Goal: Communication & Community: Answer question/provide support

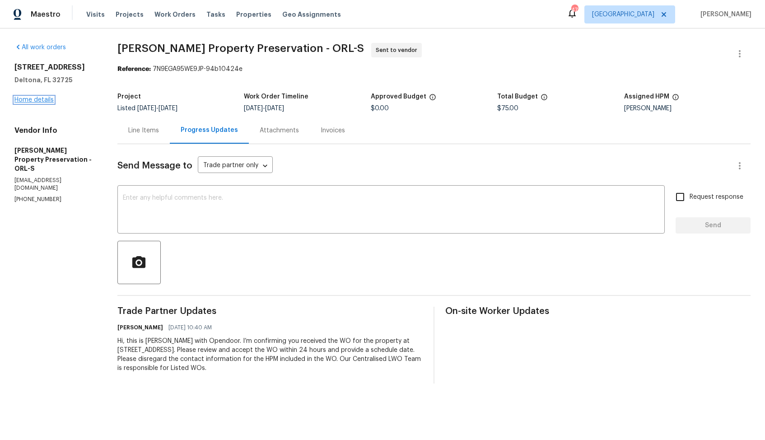
click at [32, 101] on link "Home details" at bounding box center [33, 100] width 39 height 6
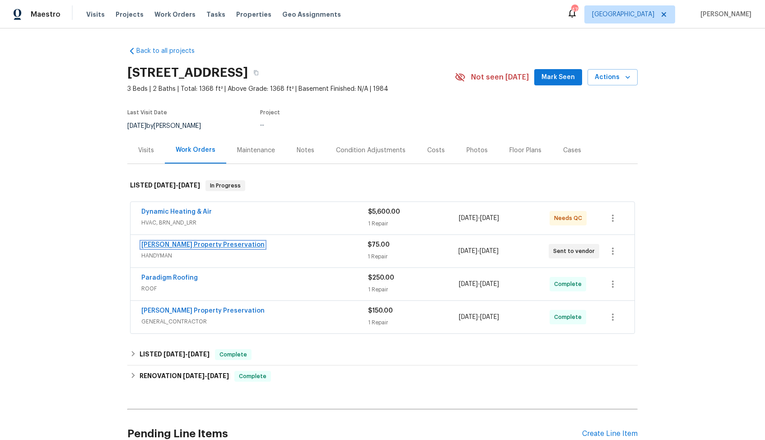
click at [204, 243] on link "Witt's Property Preservation" at bounding box center [202, 245] width 123 height 6
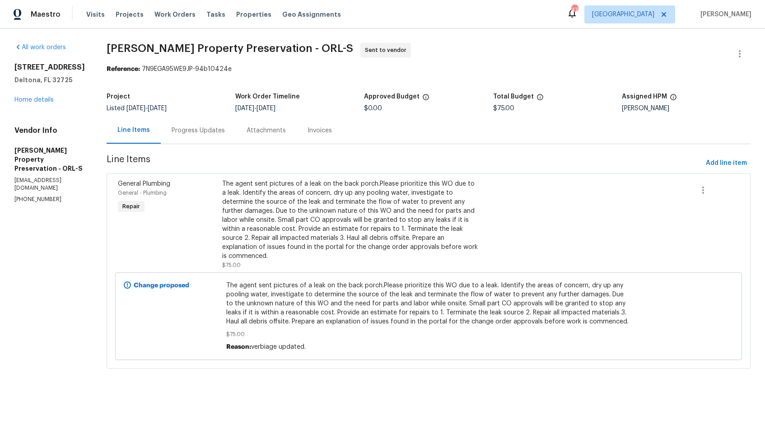
click at [180, 128] on div "Progress Updates" at bounding box center [198, 130] width 53 height 9
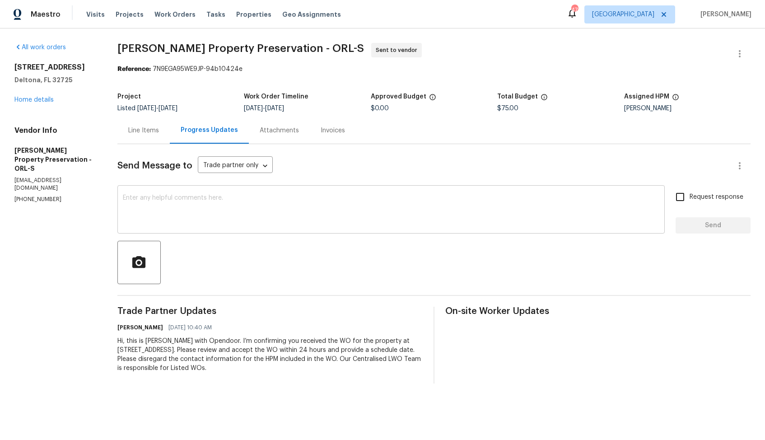
click at [247, 191] on div "x ​" at bounding box center [390, 210] width 547 height 46
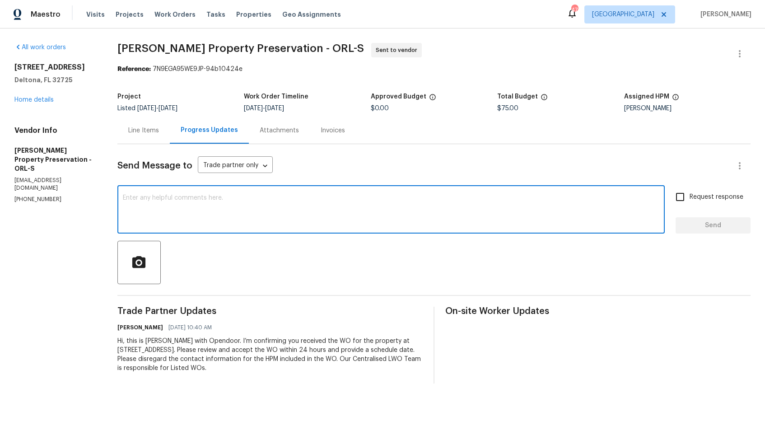
click at [201, 214] on textarea at bounding box center [391, 211] width 536 height 32
paste textarea "Hi team, Since there has been no response from your side, I have no option but …"
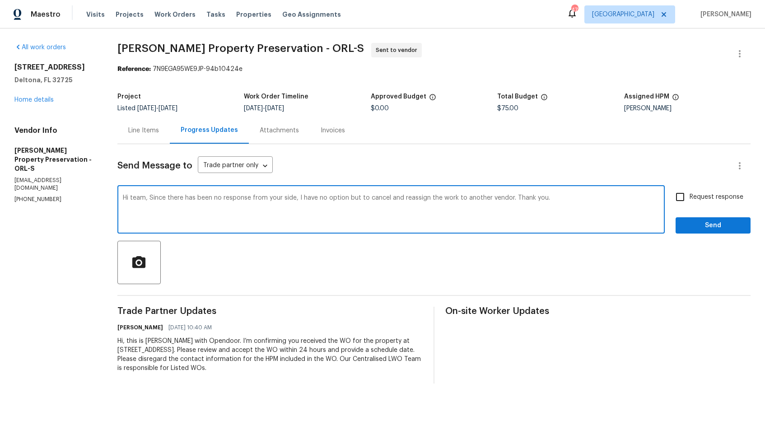
click at [600, 191] on div "Hi team, Since there has been no response from your side, I have no option but …" at bounding box center [390, 210] width 547 height 46
click at [583, 199] on textarea "Hi team, Since there has been no response from your side, I have no option but …" at bounding box center [391, 211] width 536 height 32
type textarea "Hi team, Since there has been no response from your side, I have no option but …"
click at [702, 224] on span "Send" at bounding box center [713, 225] width 60 height 11
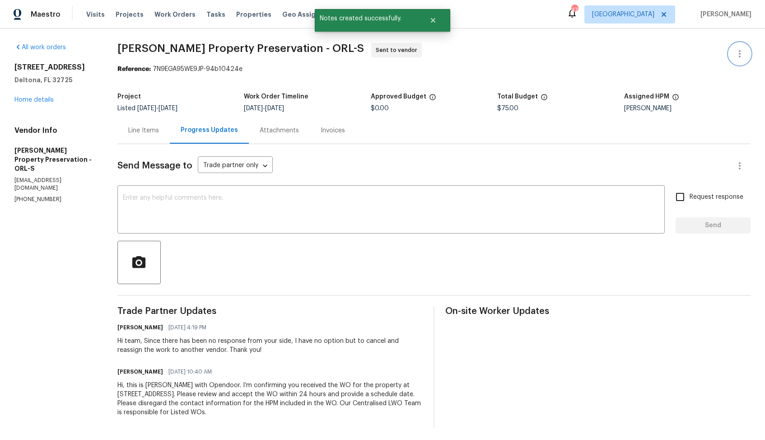
click at [738, 54] on icon "button" at bounding box center [739, 53] width 11 height 11
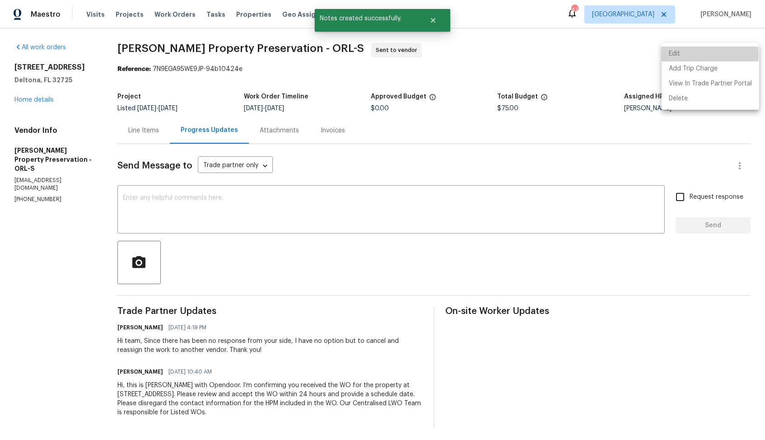
click at [681, 55] on li "Edit" at bounding box center [710, 53] width 98 height 15
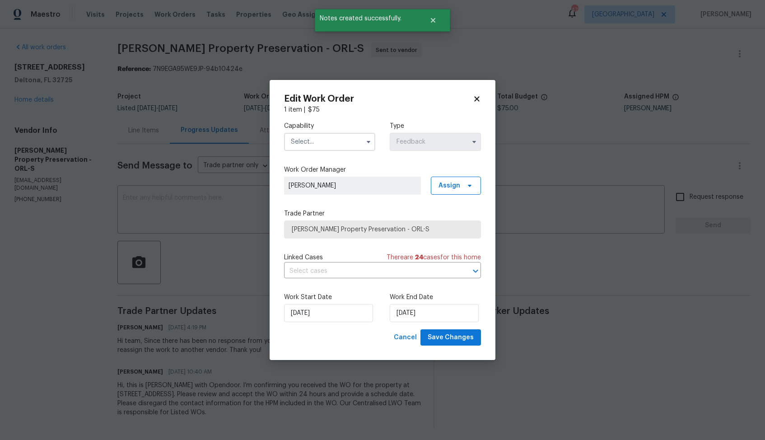
click at [339, 145] on input "text" at bounding box center [329, 142] width 91 height 18
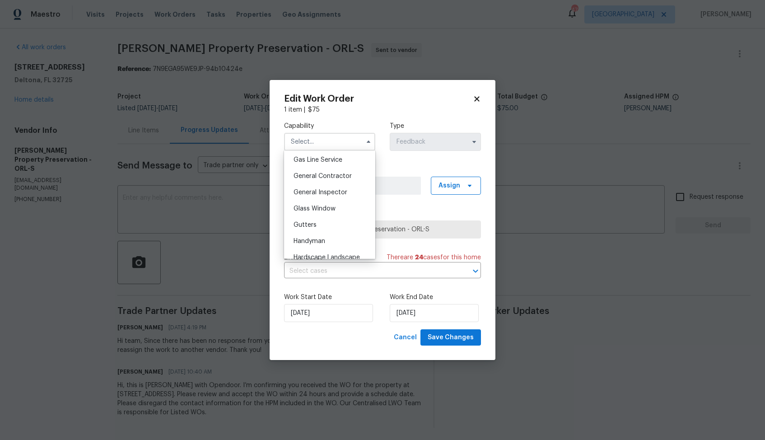
scroll to position [422, 0]
click at [318, 234] on span "Handyman" at bounding box center [309, 235] width 32 height 6
type input "Handyman"
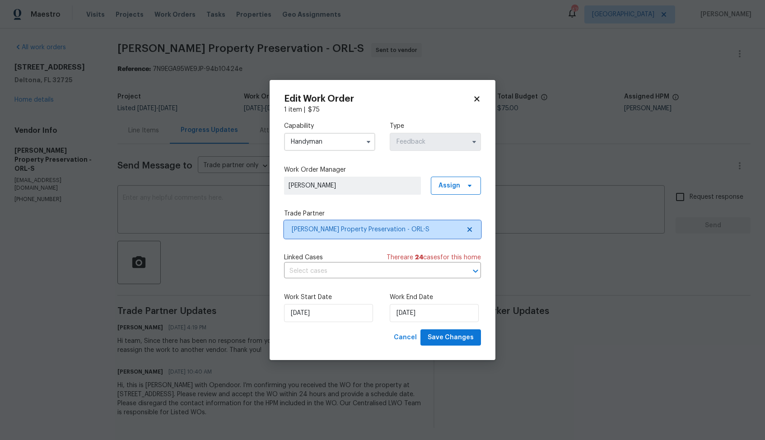
click at [357, 230] on span "Witt's Property Preservation - ORL-S" at bounding box center [376, 229] width 168 height 9
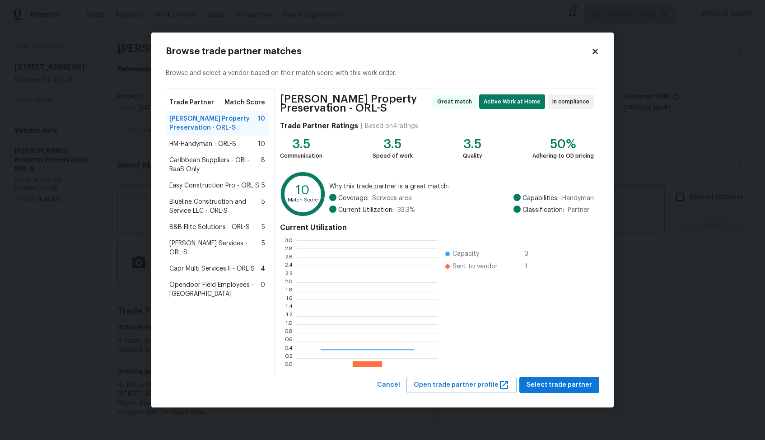
scroll to position [126, 140]
click at [207, 144] on span "HM-Handyman - ORL-S" at bounding box center [202, 143] width 67 height 9
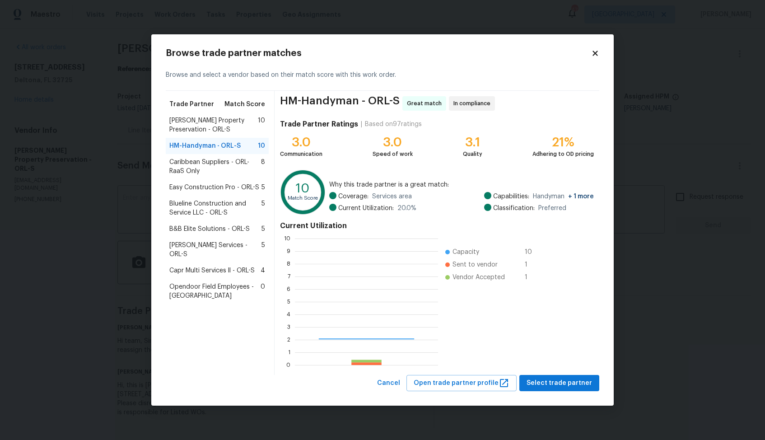
scroll to position [126, 143]
click at [562, 381] on span "Select trade partner" at bounding box center [558, 382] width 65 height 11
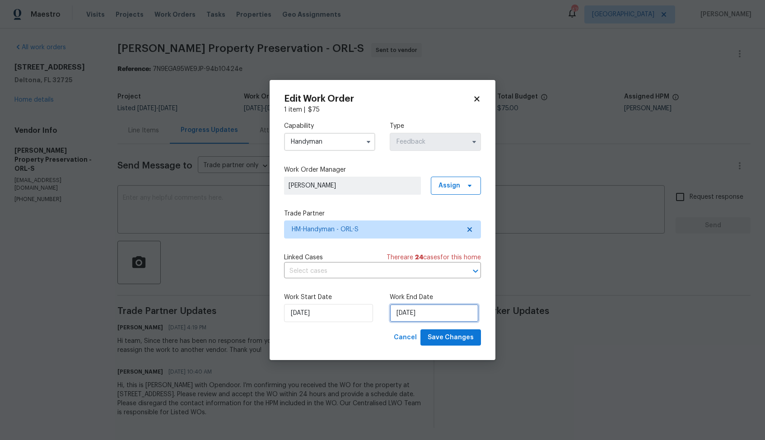
click at [422, 314] on input "13/08/2025" at bounding box center [434, 313] width 89 height 18
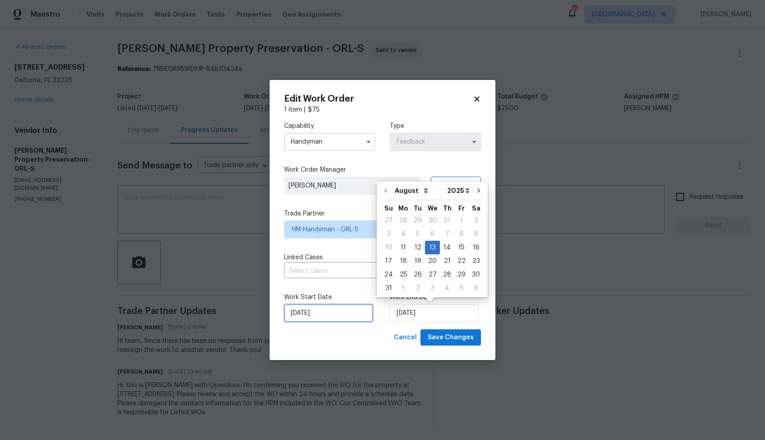
click at [320, 309] on input "11/08/2025" at bounding box center [328, 313] width 89 height 18
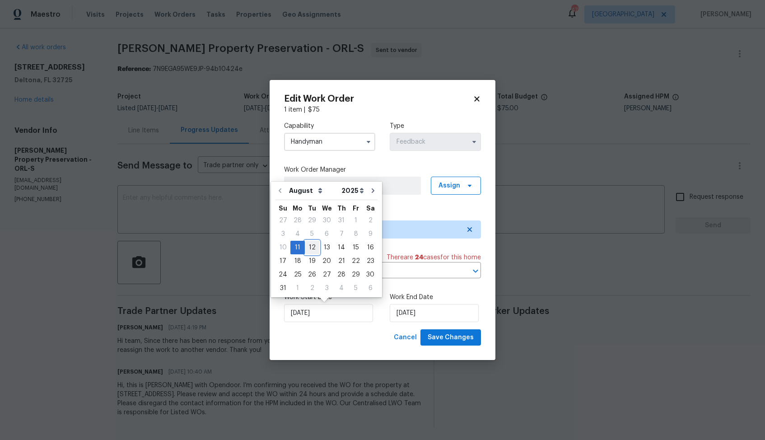
click at [313, 243] on div "12" at bounding box center [312, 247] width 14 height 13
type input "12/08/2025"
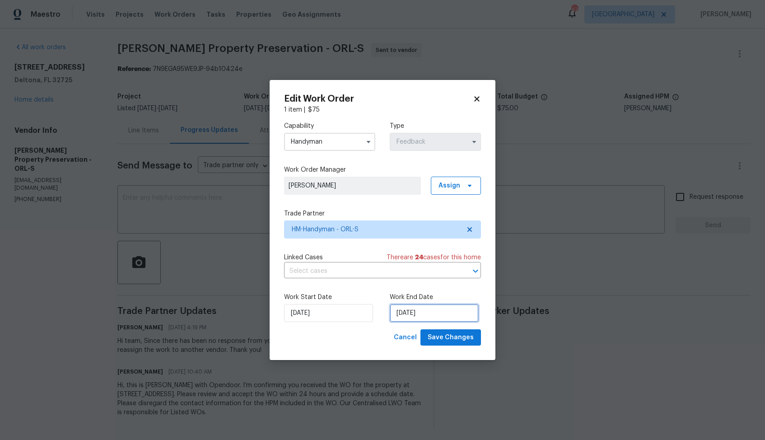
click at [437, 321] on input "13/08/2025" at bounding box center [434, 313] width 89 height 18
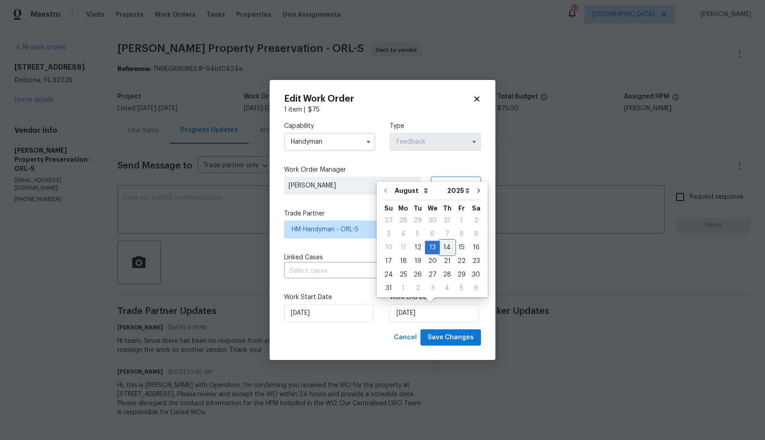
click at [446, 247] on div "14" at bounding box center [447, 247] width 14 height 13
type input "14/08/2025"
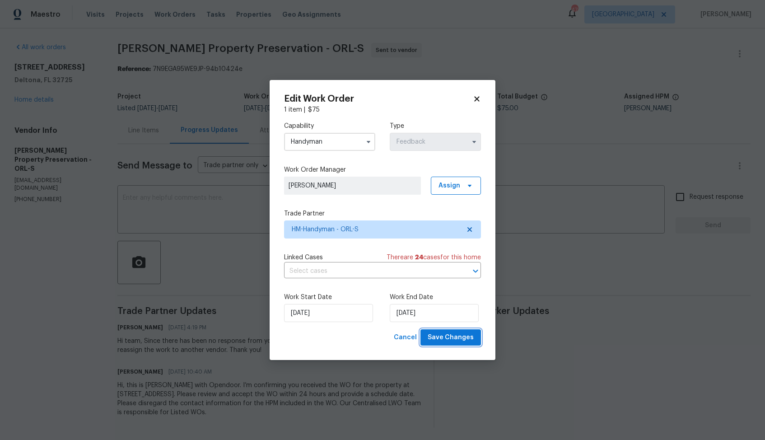
click at [457, 338] on span "Save Changes" at bounding box center [450, 337] width 46 height 11
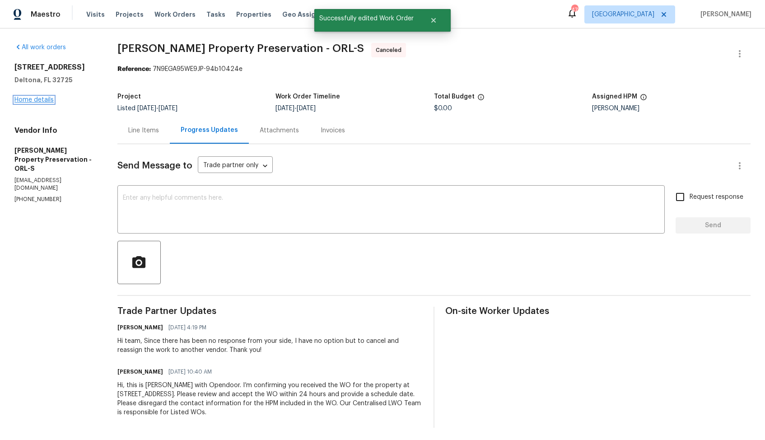
click at [33, 98] on link "Home details" at bounding box center [33, 100] width 39 height 6
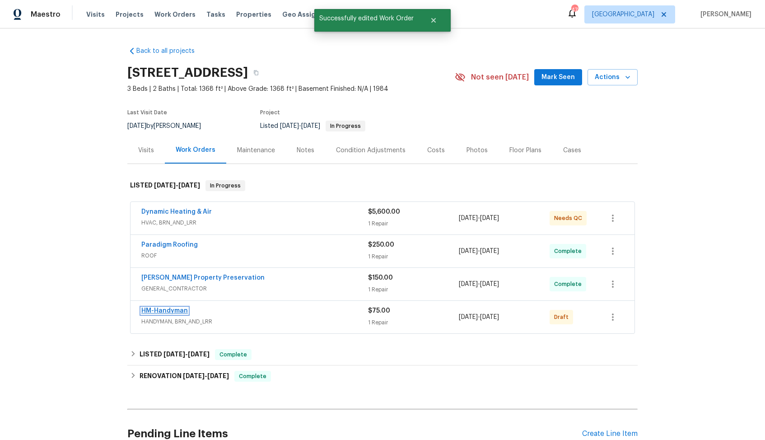
click at [157, 312] on link "HM-Handyman" at bounding box center [164, 310] width 46 height 6
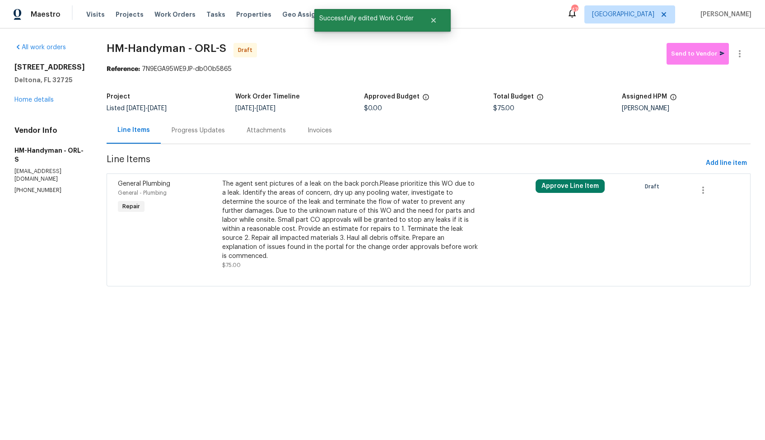
click at [287, 195] on div "The agent sent pictures of a leak on the back porch.Please prioritize this WO d…" at bounding box center [350, 219] width 256 height 81
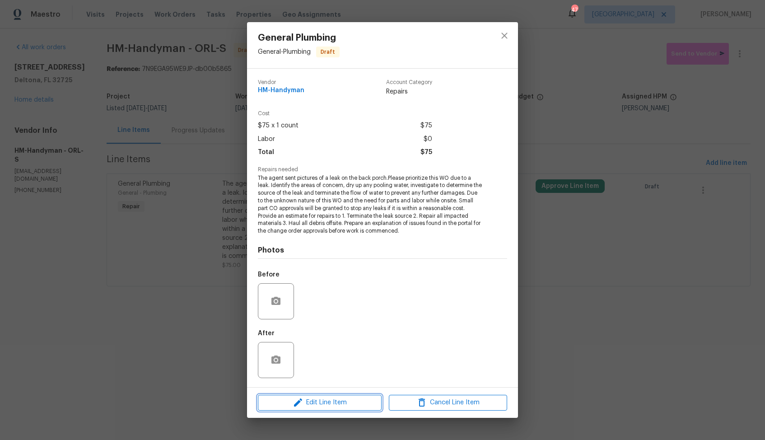
click at [314, 406] on span "Edit Line Item" at bounding box center [319, 402] width 118 height 11
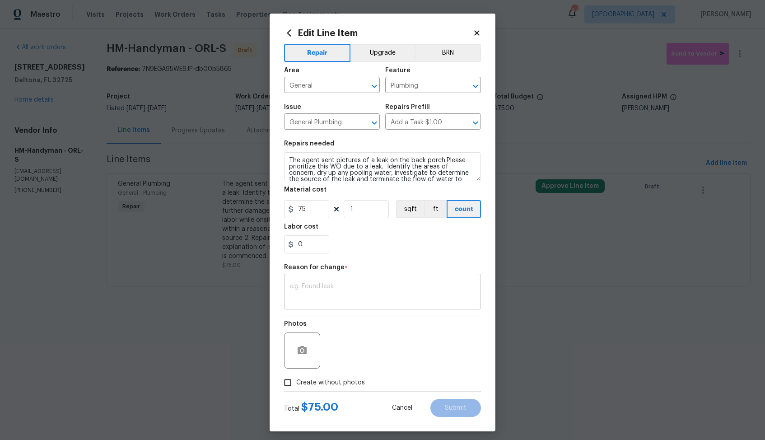
click at [327, 291] on textarea at bounding box center [382, 292] width 186 height 19
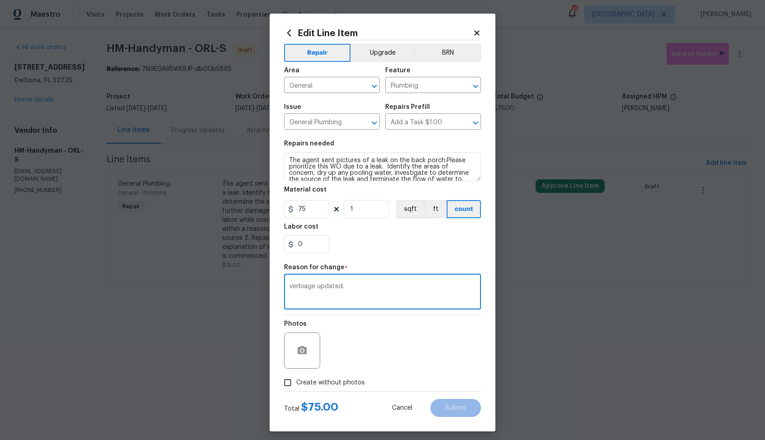
type textarea "verbiage updated."
click at [339, 387] on label "Create without photos" at bounding box center [322, 382] width 86 height 17
click at [296, 387] on input "Create without photos" at bounding box center [287, 382] width 17 height 17
checkbox input "true"
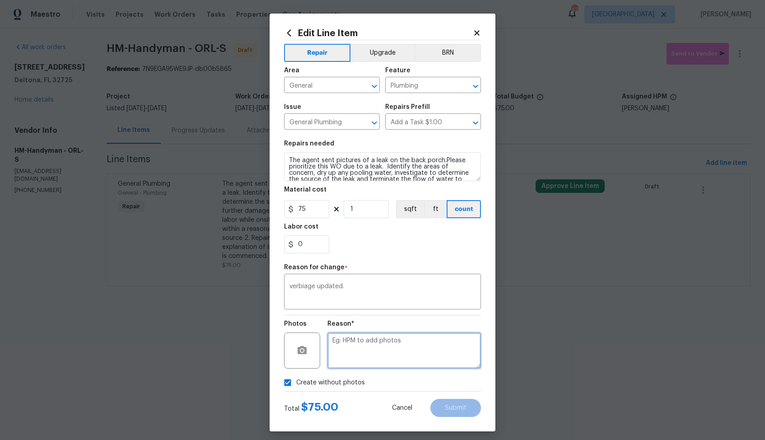
click at [410, 346] on textarea at bounding box center [403, 350] width 153 height 36
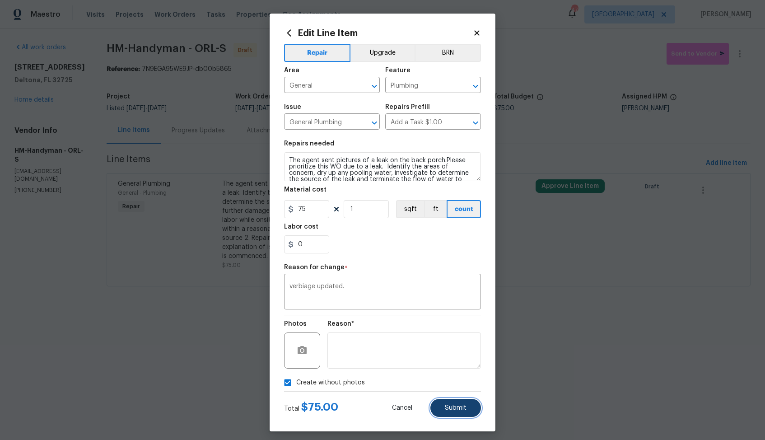
click at [456, 411] on button "Submit" at bounding box center [455, 408] width 51 height 18
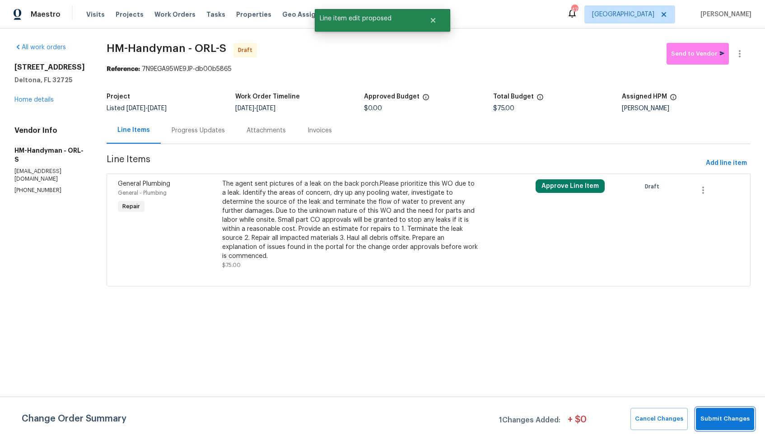
click at [738, 427] on button "Submit Changes" at bounding box center [725, 419] width 58 height 22
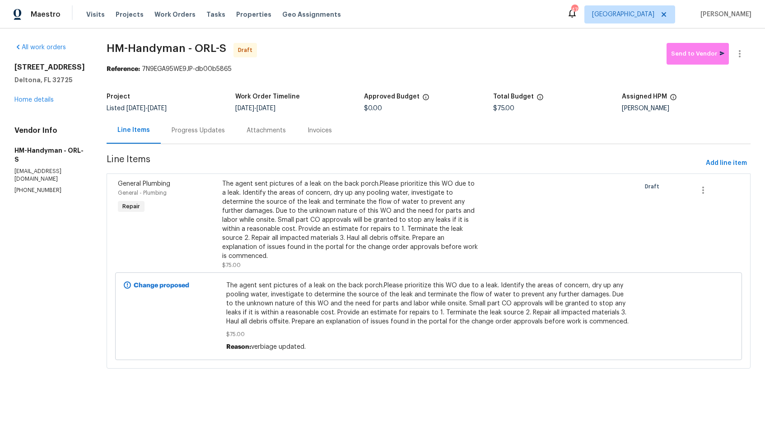
click at [210, 139] on div "Progress Updates" at bounding box center [198, 130] width 75 height 27
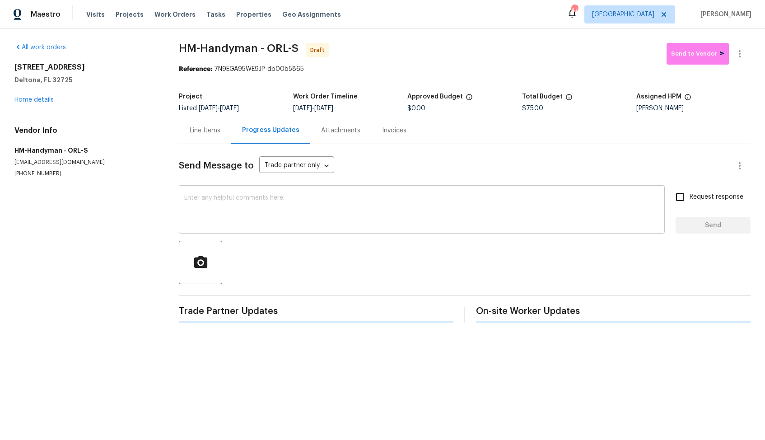
click at [256, 203] on textarea at bounding box center [421, 211] width 475 height 32
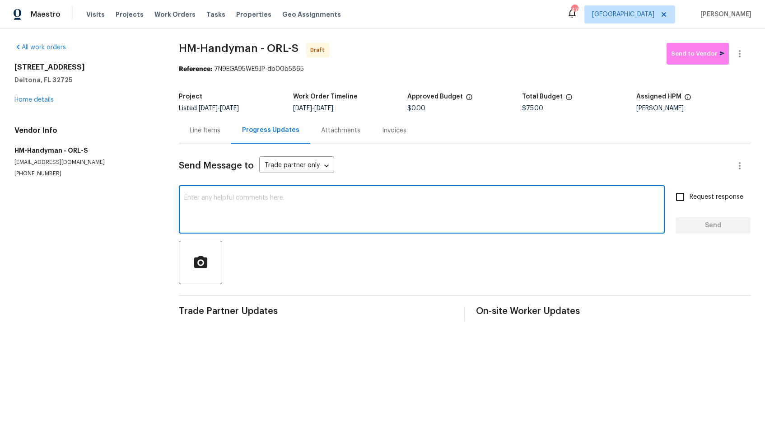
click at [425, 219] on textarea at bounding box center [421, 211] width 475 height 32
paste textarea "Hi, this is Arvind with Opendoor. I’m confirming you received the WO for the pr…"
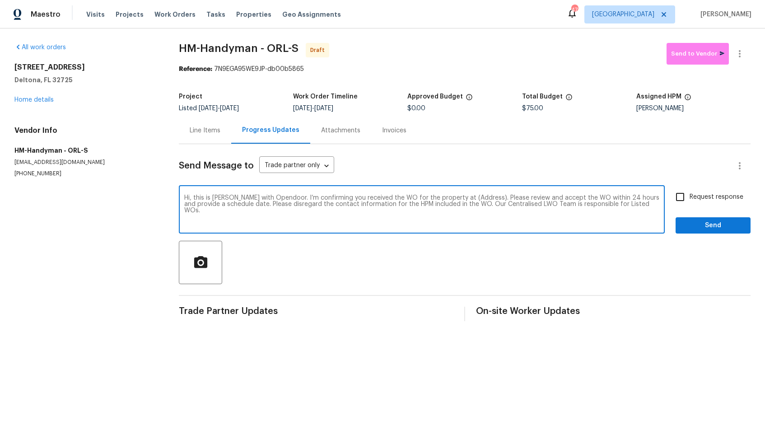
drag, startPoint x: 474, startPoint y: 199, endPoint x: 446, endPoint y: 197, distance: 27.6
click at [446, 197] on textarea "Hi, this is Arvind with Opendoor. I’m confirming you received the WO for the pr…" at bounding box center [421, 211] width 475 height 32
paste textarea "790 Pine Bluff Ave, Deltona, FL 32725"
type textarea "Hi, this is Arvind with Opendoor. I’m confirming you received the WO for the pr…"
click at [675, 199] on input "Request response" at bounding box center [679, 196] width 19 height 19
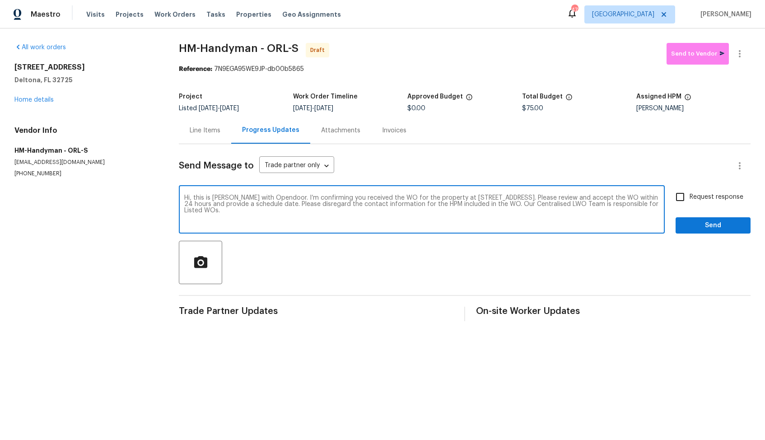
checkbox input "true"
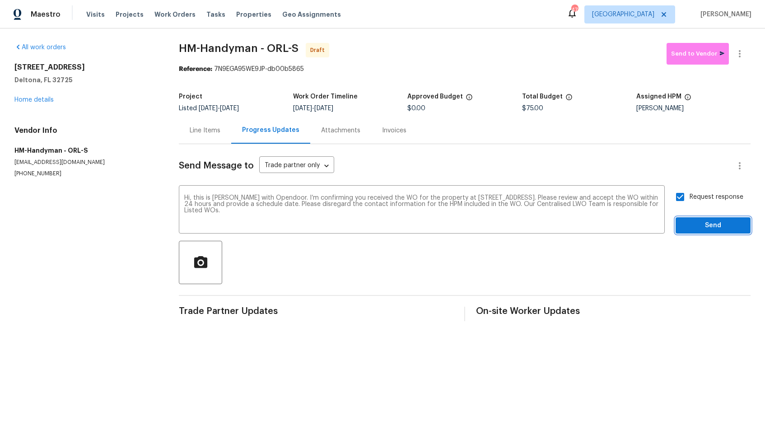
click at [710, 228] on span "Send" at bounding box center [713, 225] width 60 height 11
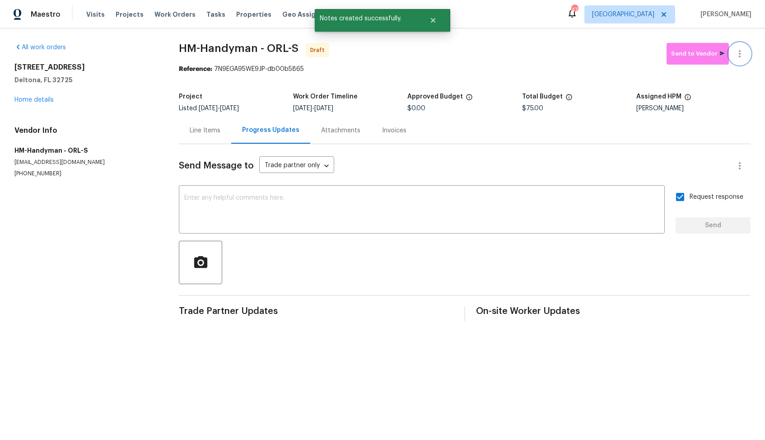
click at [737, 58] on icon "button" at bounding box center [739, 53] width 11 height 11
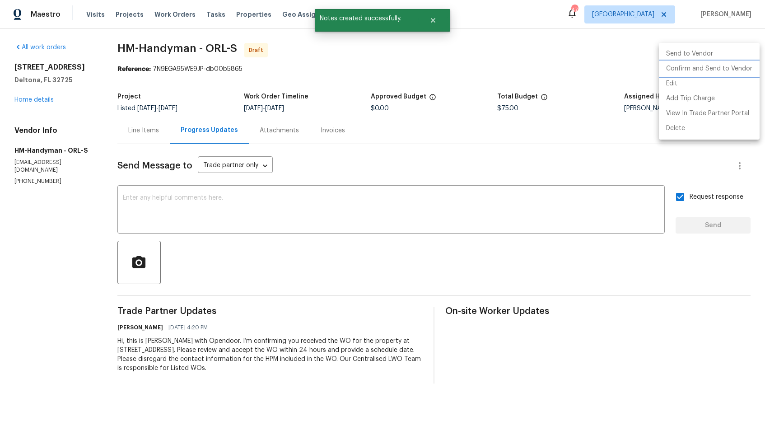
click at [683, 75] on li "Confirm and Send to Vendor" at bounding box center [709, 68] width 101 height 15
click at [453, 81] on div at bounding box center [382, 220] width 765 height 440
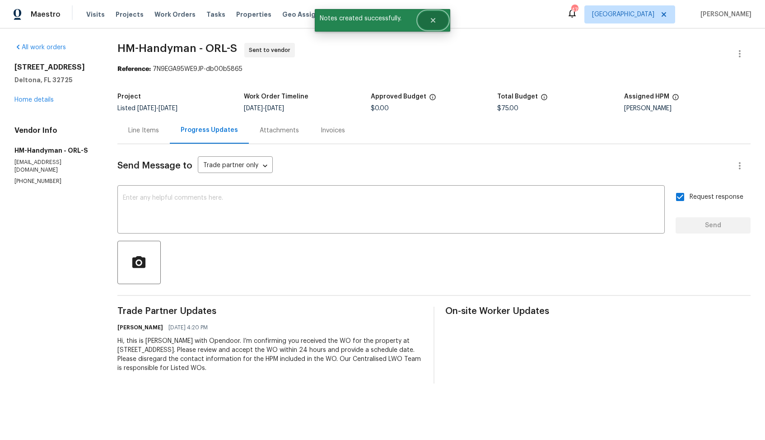
click at [431, 23] on icon "Close" at bounding box center [433, 20] width 5 height 5
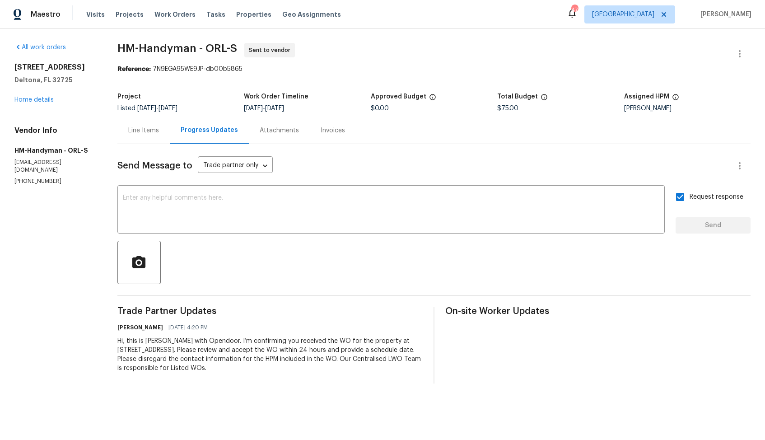
click at [140, 48] on span "HM-Handyman - ORL-S" at bounding box center [177, 48] width 120 height 11
copy span "HM-Handyman - ORL-S"
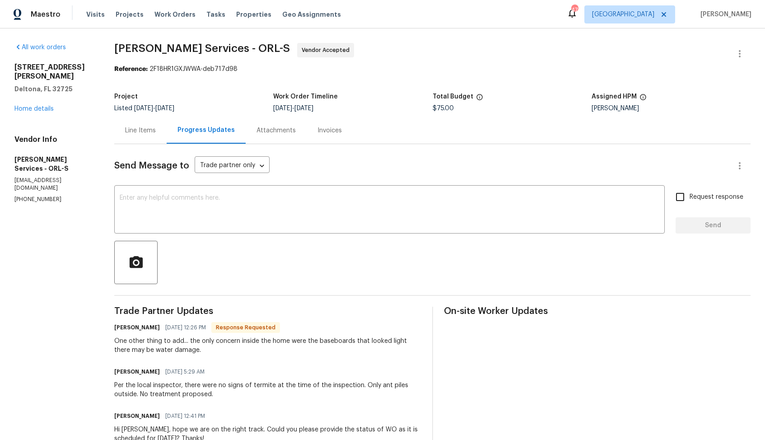
click at [156, 133] on div "Line Items" at bounding box center [140, 130] width 31 height 9
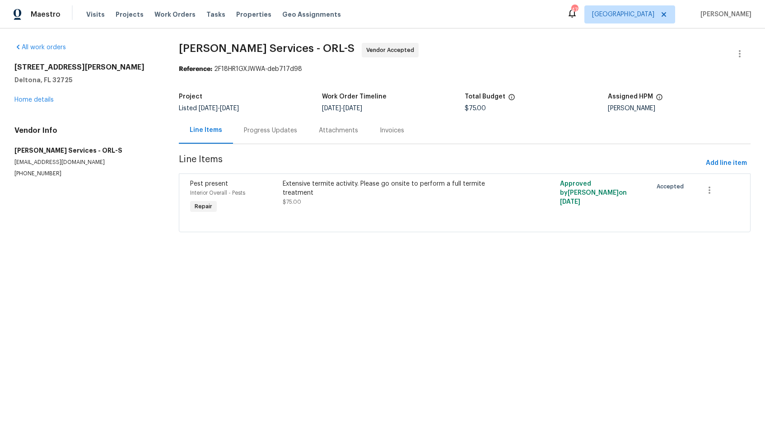
click at [268, 133] on div "Progress Updates" at bounding box center [270, 130] width 53 height 9
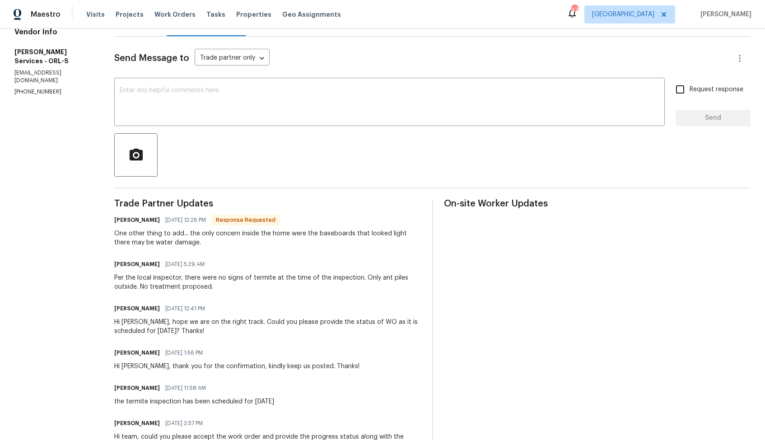
scroll to position [109, 0]
click at [157, 283] on div "Per the local inspector, there were no signs of termite at the time of the insp…" at bounding box center [267, 281] width 307 height 18
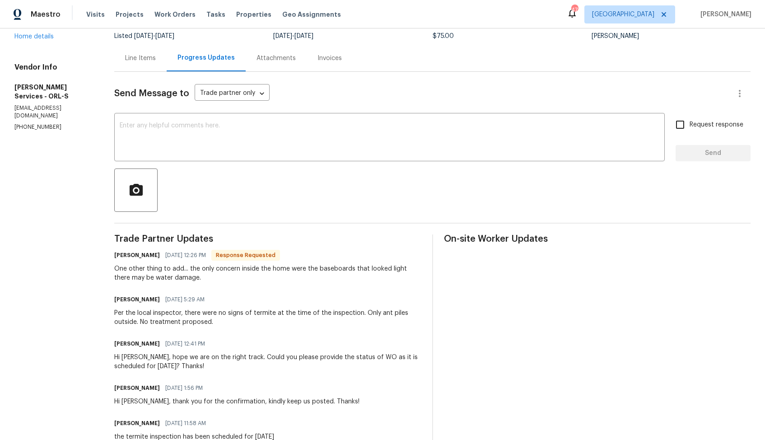
scroll to position [0, 0]
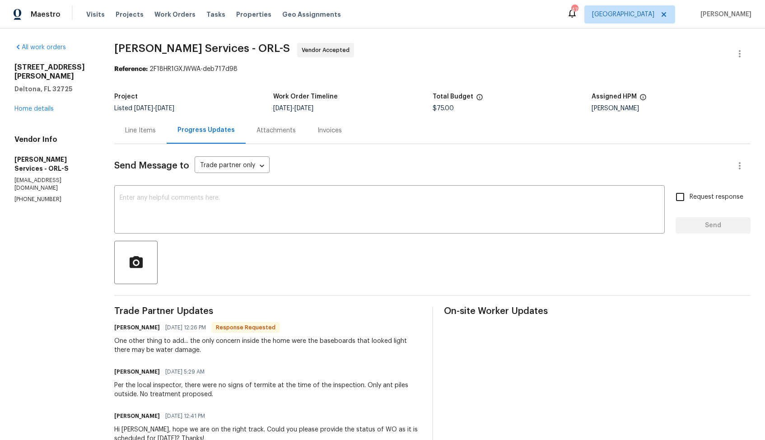
click at [164, 138] on div "Line Items" at bounding box center [140, 130] width 52 height 27
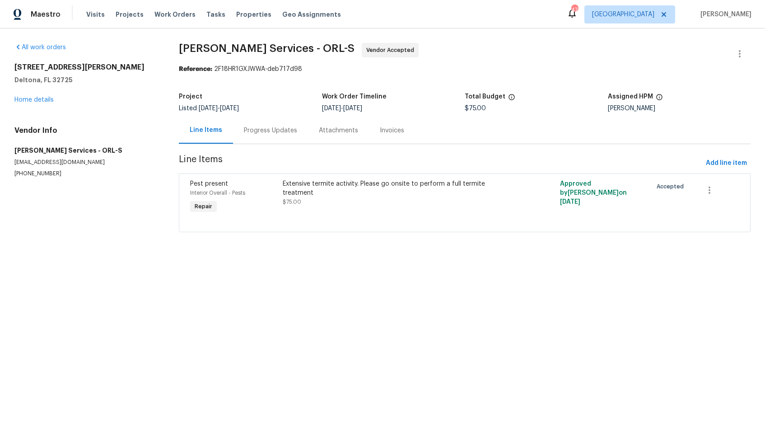
click at [268, 128] on div "Progress Updates" at bounding box center [270, 130] width 53 height 9
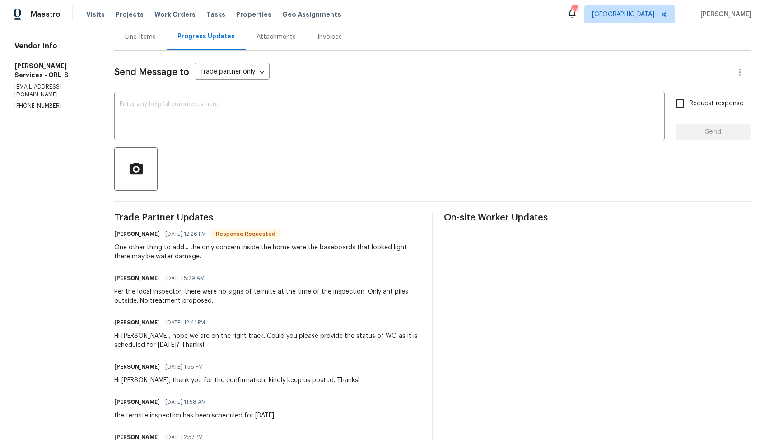
scroll to position [94, 0]
drag, startPoint x: 381, startPoint y: 292, endPoint x: 390, endPoint y: 303, distance: 14.7
click at [390, 303] on div "Per the local inspector, there were no signs of termite at the time of the insp…" at bounding box center [267, 296] width 307 height 18
copy div "Only ant piles outside. No treatment proposed."
click at [375, 296] on div "Per the local inspector, there were no signs of termite at the time of the insp…" at bounding box center [267, 296] width 307 height 18
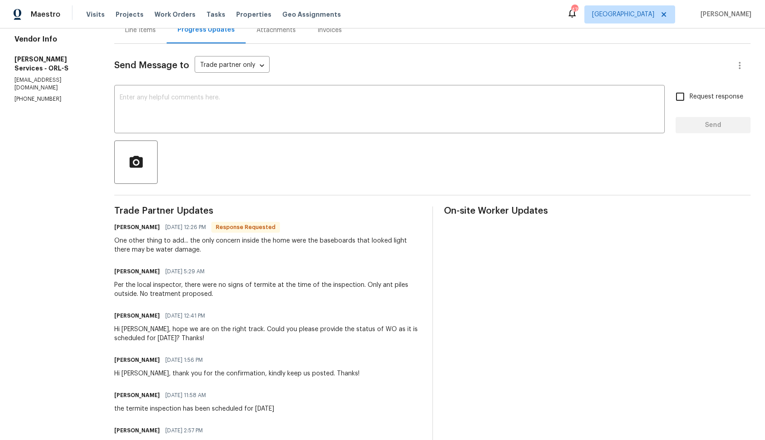
scroll to position [101, 0]
drag, startPoint x: 161, startPoint y: 292, endPoint x: 249, endPoint y: 291, distance: 88.0
click at [249, 291] on div "Per the local inspector, there were no signs of termite at the time of the insp…" at bounding box center [267, 288] width 307 height 18
click at [141, 272] on h6 "Tishá Smith" at bounding box center [137, 270] width 46 height 9
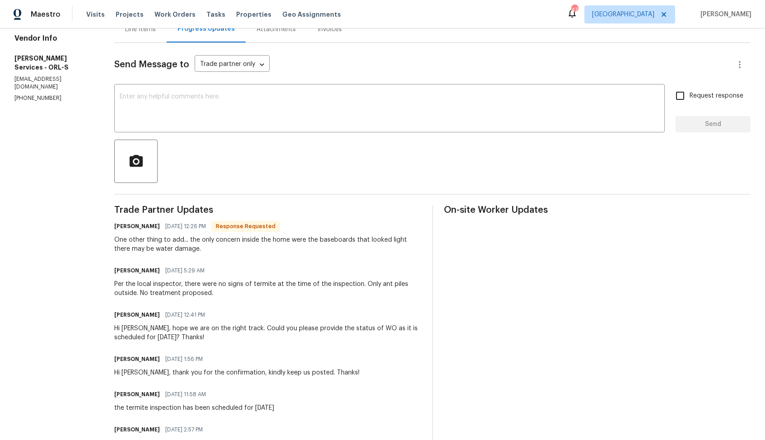
click at [141, 272] on h6 "Tishá Smith" at bounding box center [137, 270] width 46 height 9
copy h6 "Tishá"
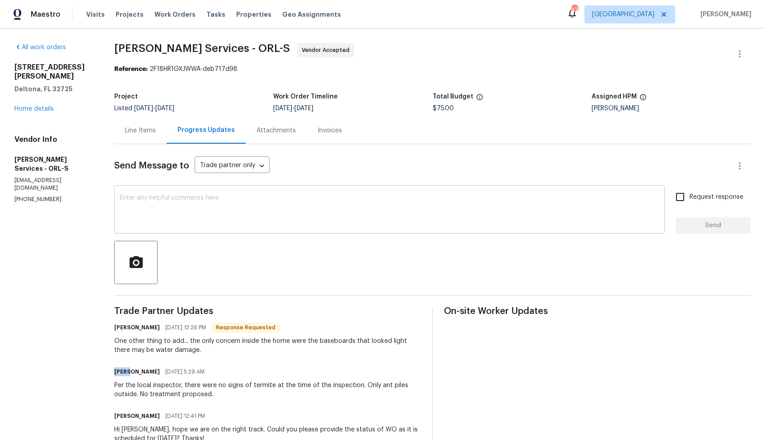
click at [225, 222] on textarea at bounding box center [389, 211] width 539 height 32
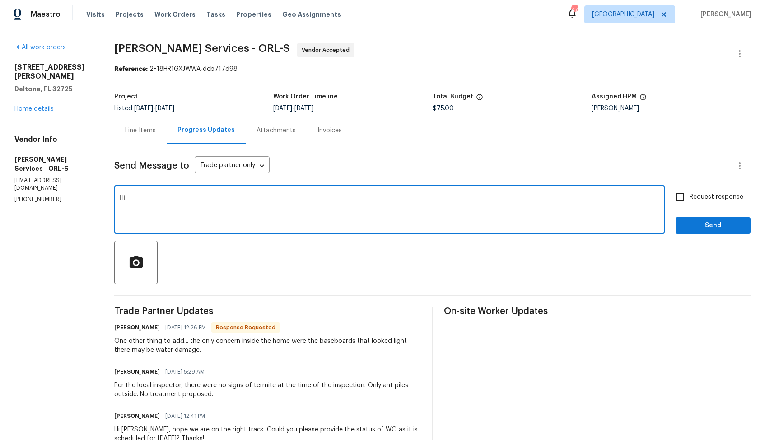
paste textarea "Tishá"
click at [321, 198] on textarea "Hi Tishá, thank you for the update. Could you please provide if the" at bounding box center [389, 211] width 539 height 32
click at [236, 215] on textarea "Hi Tishá, thank you for the update. Could you please provide the estimate for t…" at bounding box center [389, 211] width 539 height 32
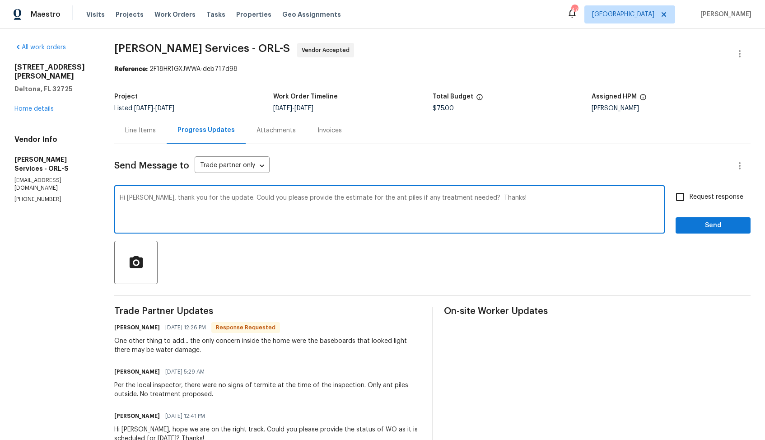
click at [236, 215] on textarea "Hi Tishá, thank you for the update. Could you please provide the estimate for t…" at bounding box center [389, 211] width 539 height 32
paste textarea "Thank you for the update. Could you please provide an estimate for the ant pile…"
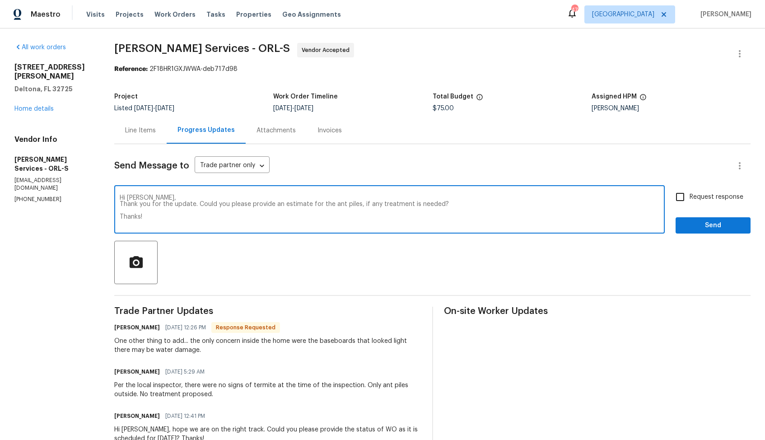
type textarea "Hi Tishá, Thank you for the update. Could you please provide an estimate for th…"
click at [699, 194] on span "Request response" at bounding box center [716, 196] width 54 height 9
click at [689, 194] on input "Request response" at bounding box center [679, 196] width 19 height 19
checkbox input "true"
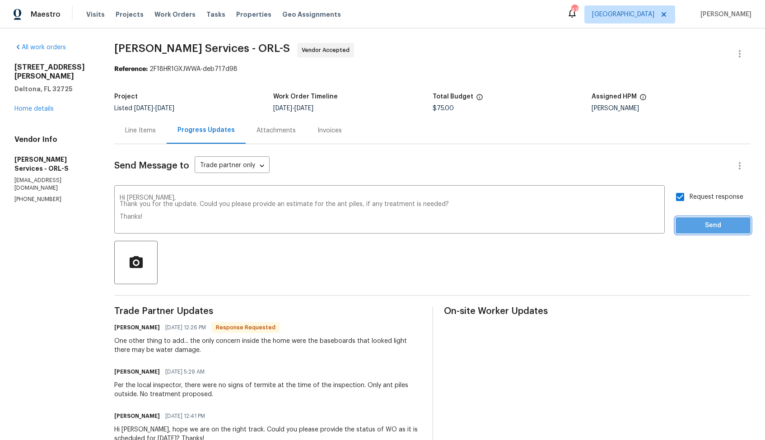
click at [693, 221] on span "Send" at bounding box center [713, 225] width 60 height 11
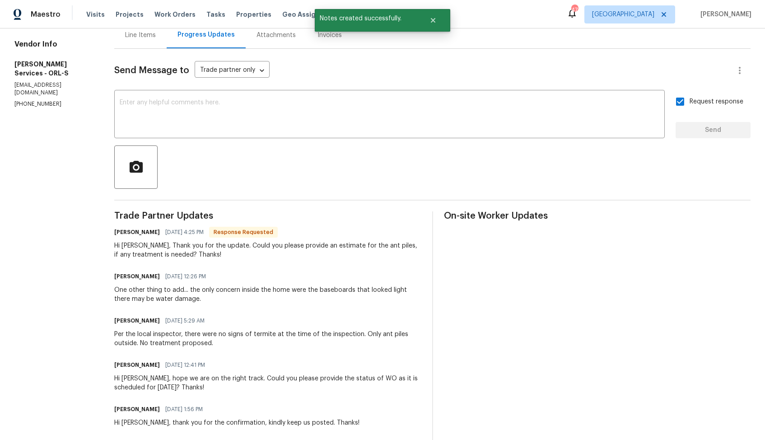
scroll to position [107, 0]
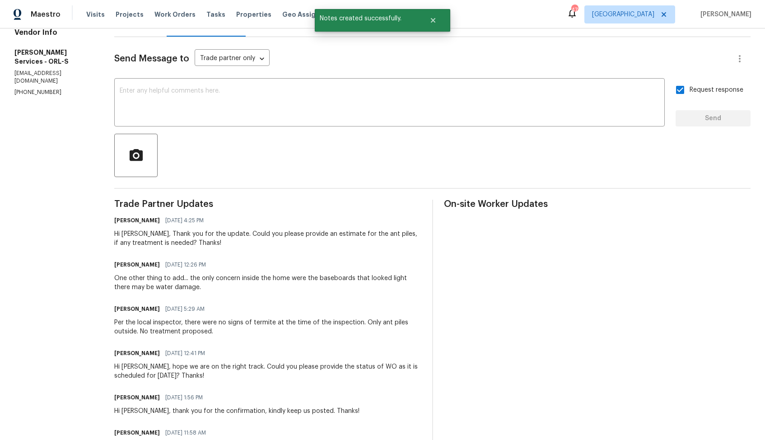
click at [181, 327] on div "Per the local inspector, there were no signs of termite at the time of the insp…" at bounding box center [267, 327] width 307 height 18
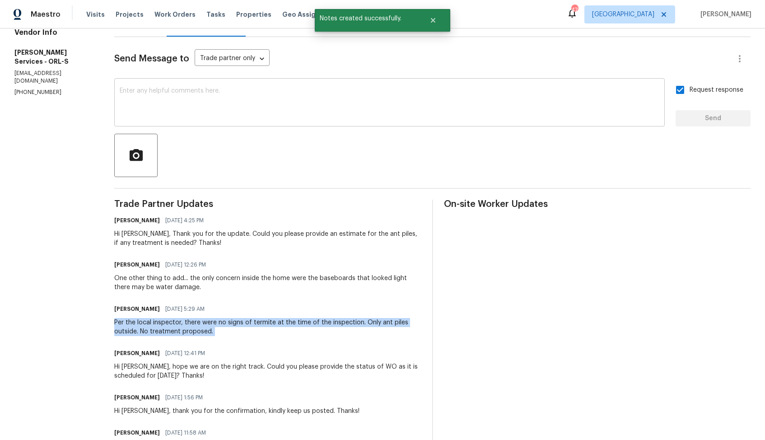
copy div "Per the local inspector, there were no signs of termite at the time of the insp…"
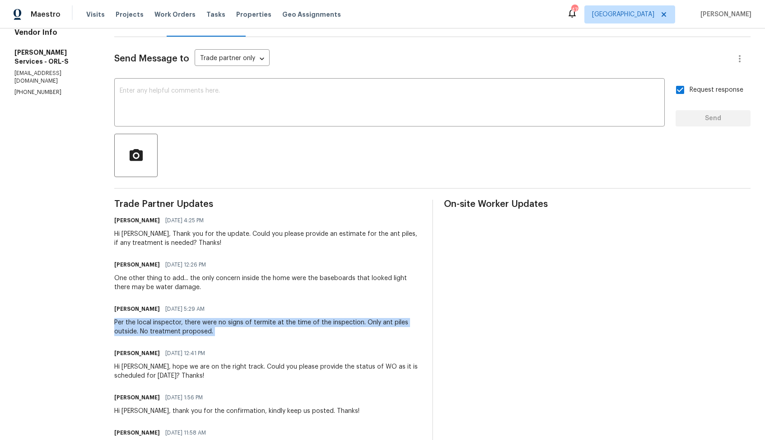
click at [456, 22] on div "Maestro Visits Projects Work Orders Tasks Properties Geo Assignments 47 Dallas …" at bounding box center [382, 14] width 765 height 28
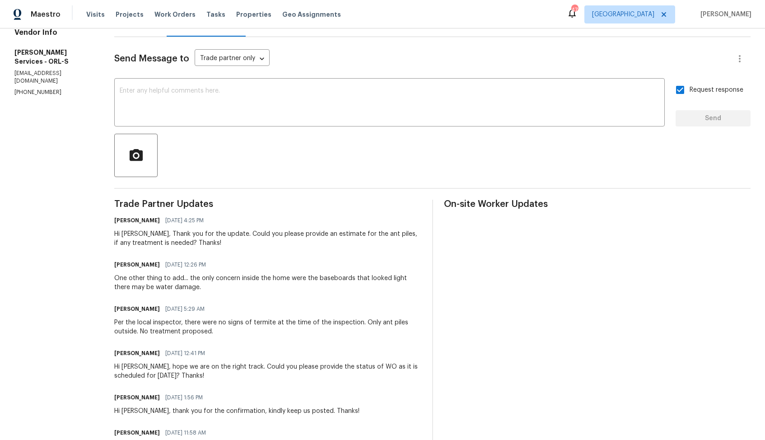
scroll to position [0, 0]
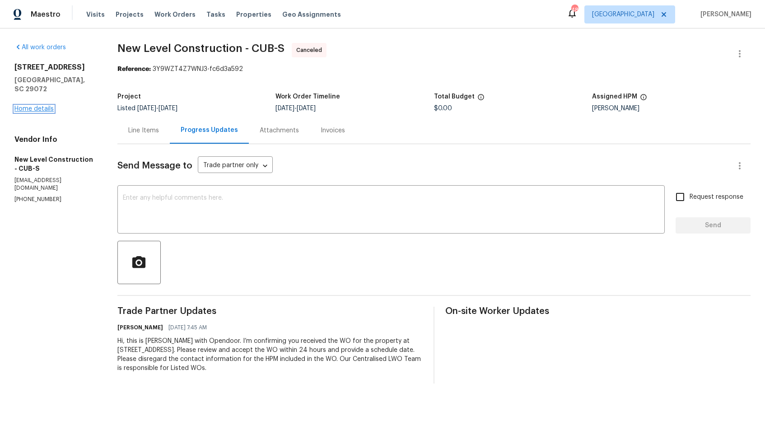
click at [43, 106] on link "Home details" at bounding box center [33, 109] width 39 height 6
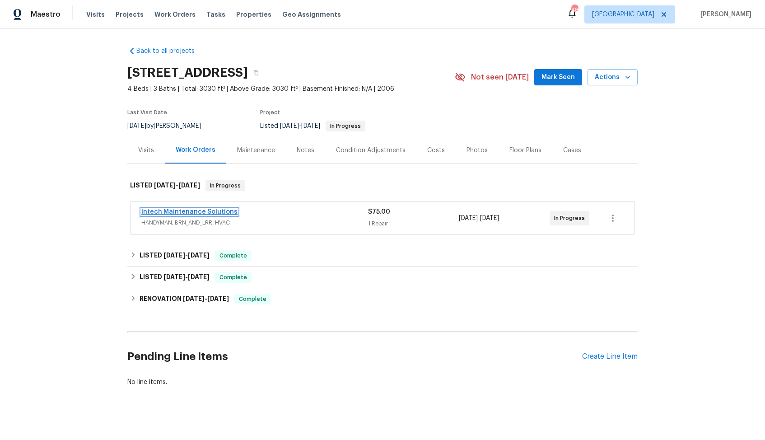
click at [178, 210] on link "Intech Maintenance Solutions" at bounding box center [189, 212] width 96 height 6
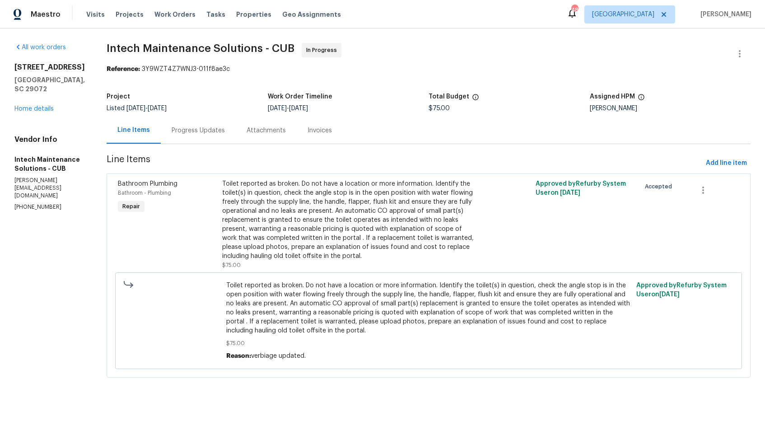
click at [194, 130] on div "Progress Updates" at bounding box center [198, 130] width 53 height 9
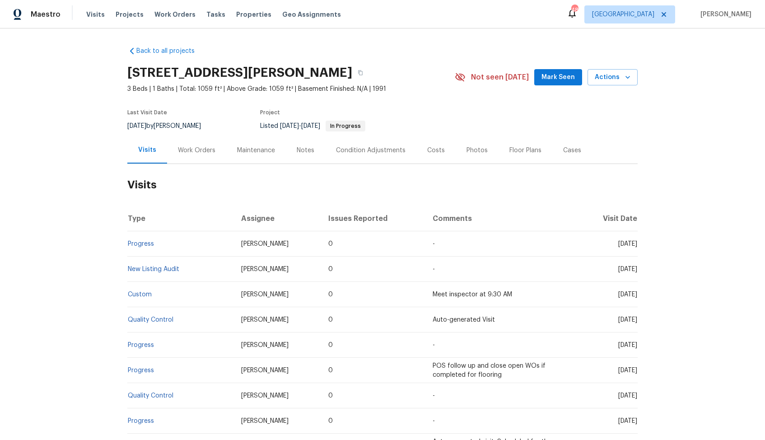
click at [194, 151] on div "Work Orders" at bounding box center [196, 150] width 37 height 9
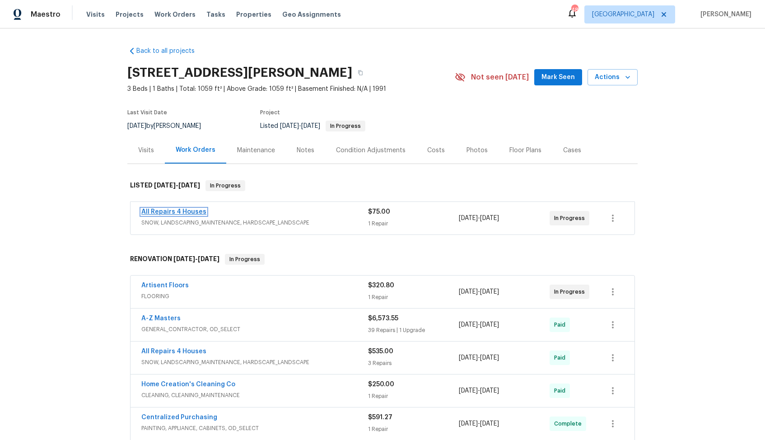
click at [187, 213] on link "All Repairs 4 Houses" at bounding box center [173, 212] width 65 height 6
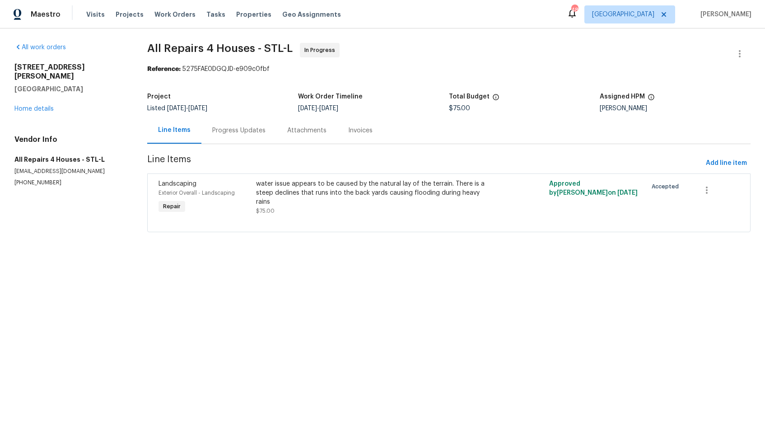
click at [239, 137] on div "Progress Updates" at bounding box center [238, 130] width 75 height 27
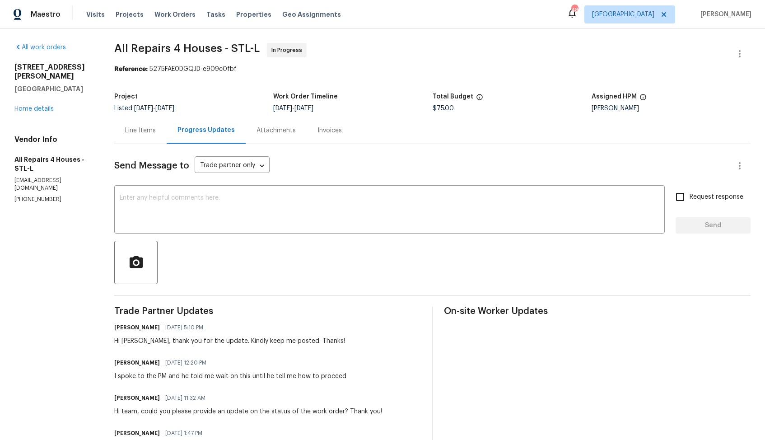
scroll to position [106, 0]
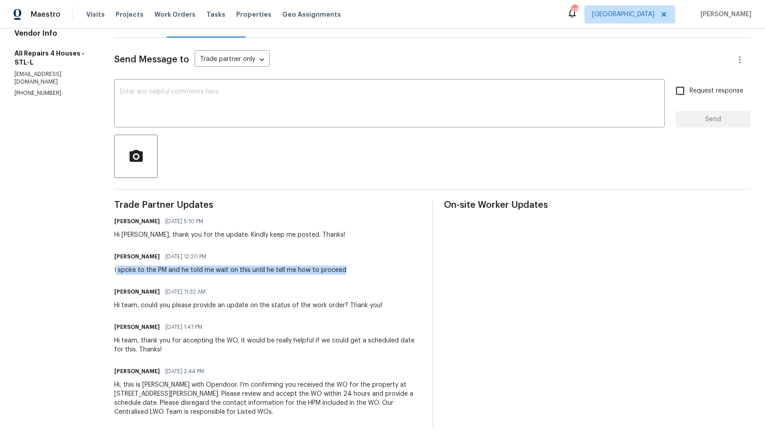
drag, startPoint x: 117, startPoint y: 269, endPoint x: 349, endPoint y: 272, distance: 232.0
click at [349, 272] on div "[PERSON_NAME] [DATE] 12:20 PM I spoke to the PM and he told me wait on this unt…" at bounding box center [267, 262] width 307 height 24
click at [228, 269] on div "I spoke to the PM and he told me wait on this until he tell me how to proceed" at bounding box center [230, 269] width 232 height 9
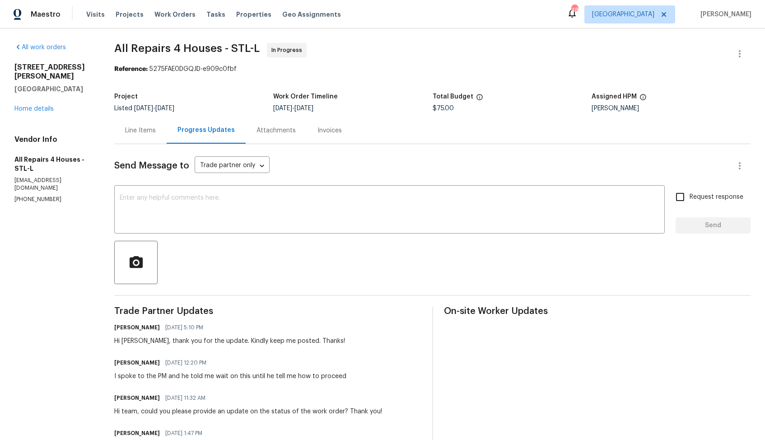
click at [124, 365] on h6 "[PERSON_NAME]" at bounding box center [137, 362] width 46 height 9
copy h6 "[PERSON_NAME]"
click at [273, 215] on textarea at bounding box center [389, 211] width 539 height 32
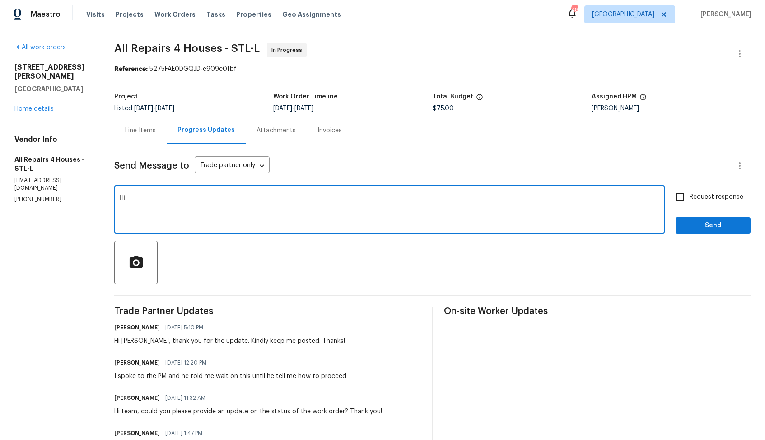
paste textarea "[PERSON_NAME]"
click at [273, 215] on textarea "Hi [PERSON_NAME], did you heard anything from HPM? Thanks!" at bounding box center [389, 211] width 539 height 32
paste textarea "Have"
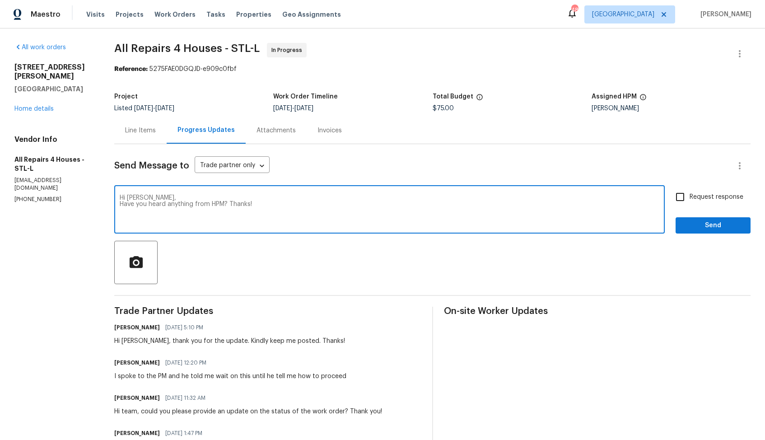
type textarea "Hi [PERSON_NAME], Have you heard anything from HPM? Thanks!"
click at [709, 196] on span "Request response" at bounding box center [716, 196] width 54 height 9
click at [689, 196] on input "Request response" at bounding box center [679, 196] width 19 height 19
checkbox input "true"
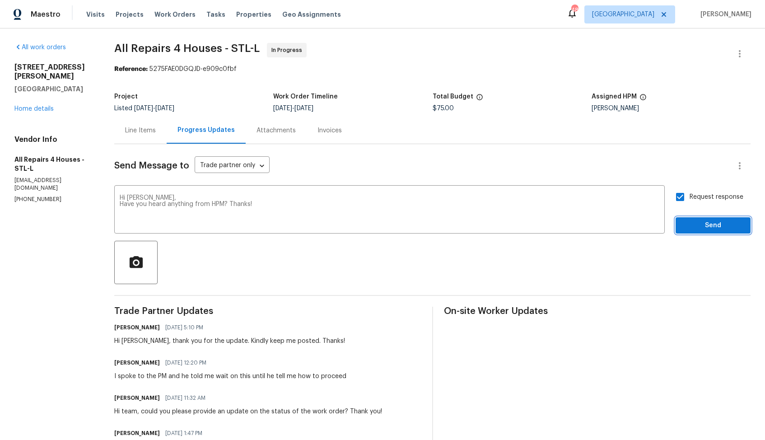
click at [712, 230] on span "Send" at bounding box center [713, 225] width 60 height 11
